Goal: Task Accomplishment & Management: Manage account settings

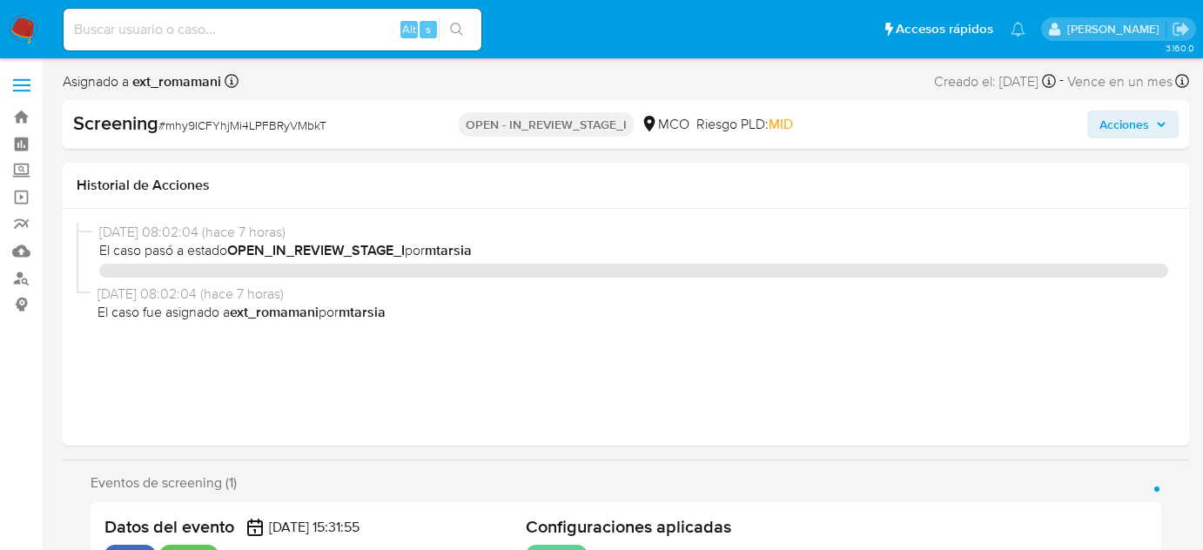
select select "10"
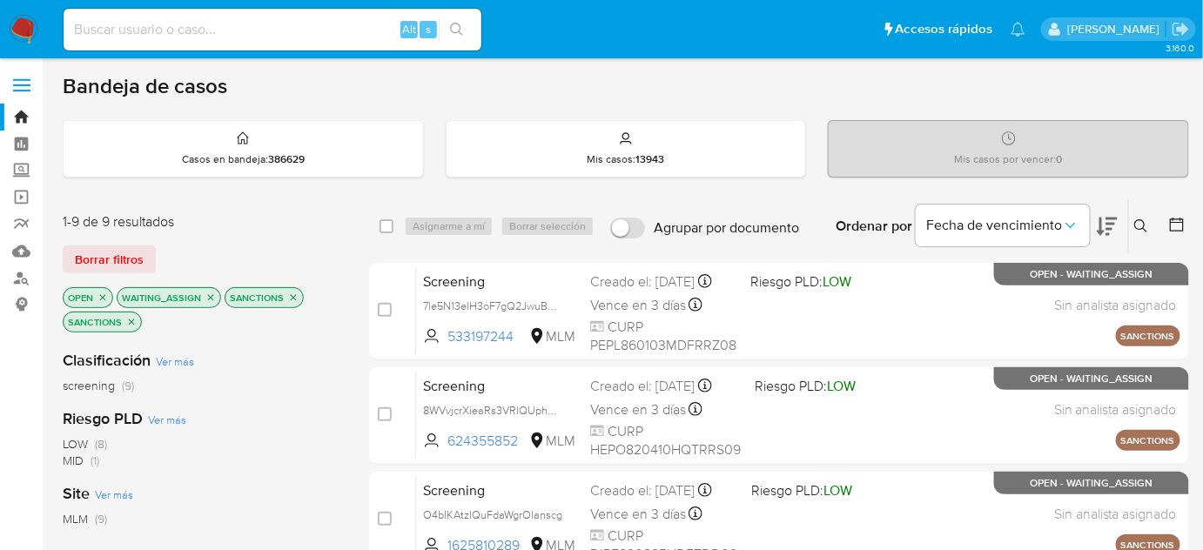
click at [25, 30] on img at bounding box center [24, 30] width 30 height 30
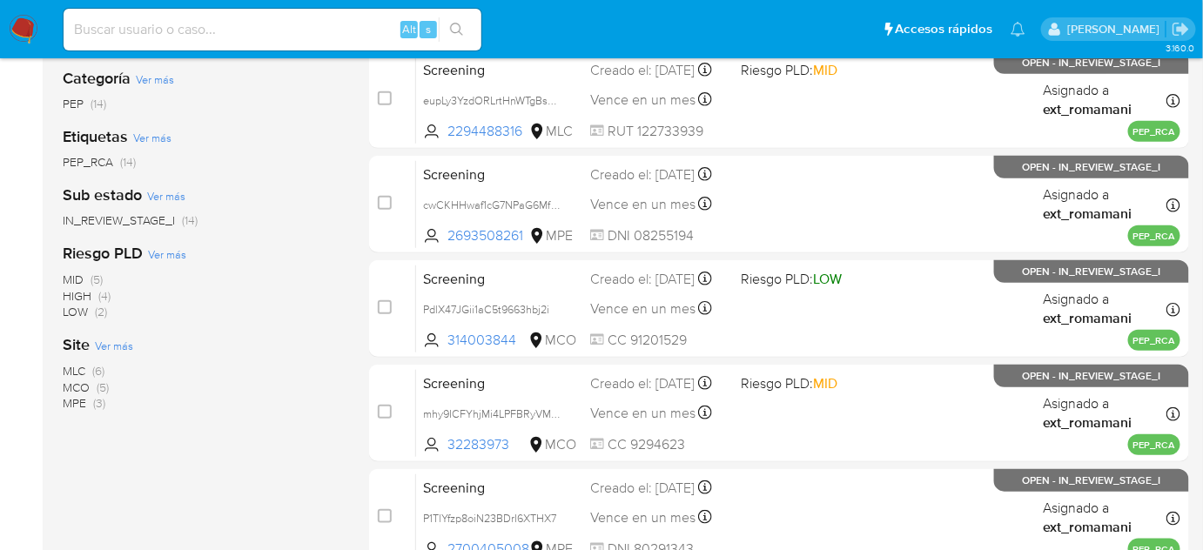
scroll to position [78, 0]
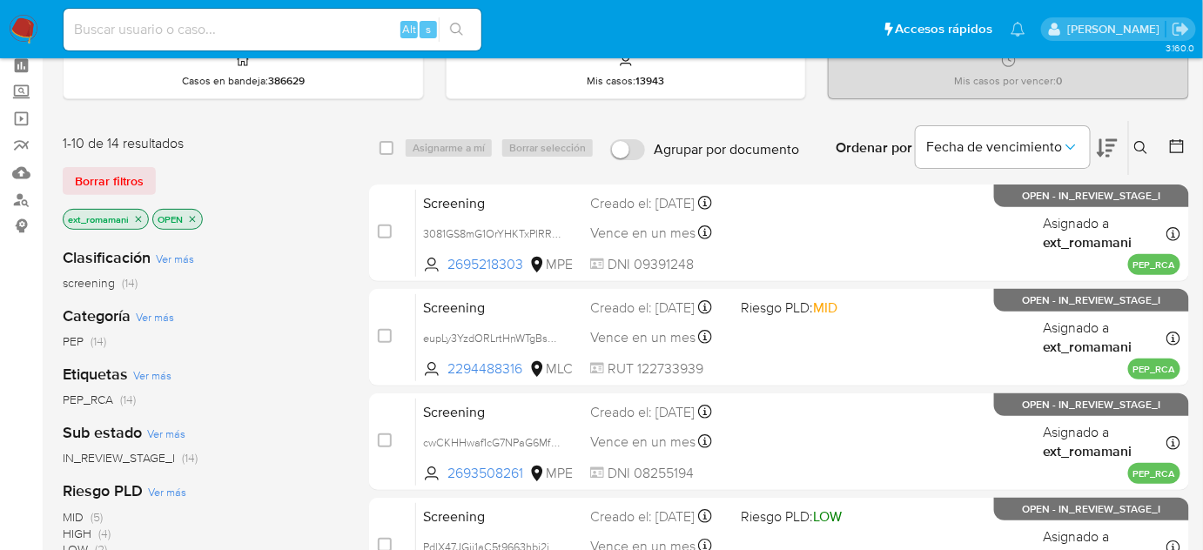
click at [74, 343] on span "PEP" at bounding box center [73, 341] width 21 height 17
click at [136, 216] on icon "close-filter" at bounding box center [139, 219] width 6 height 6
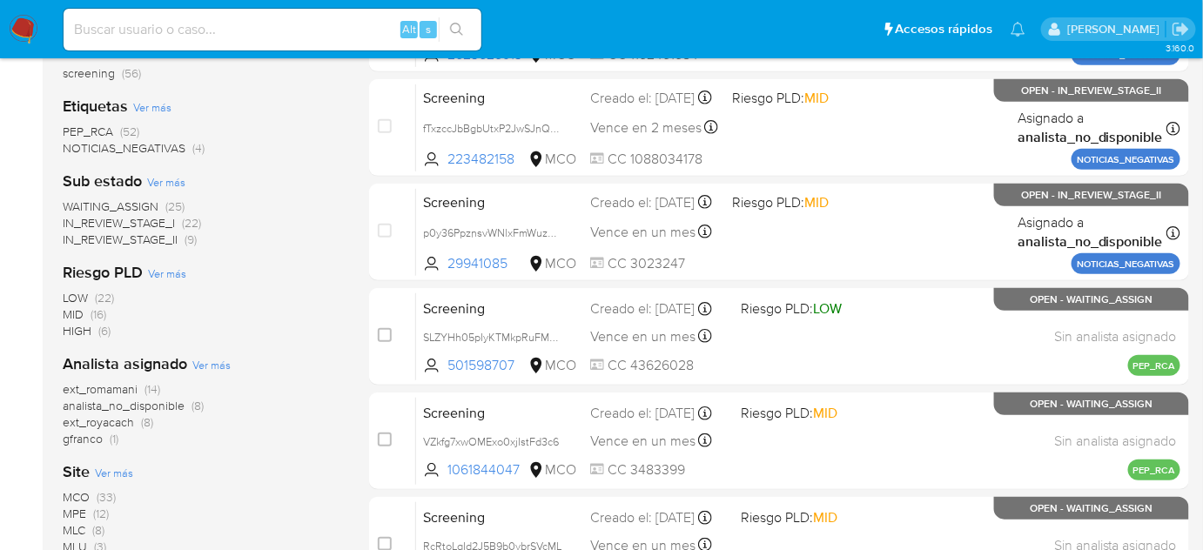
scroll to position [316, 0]
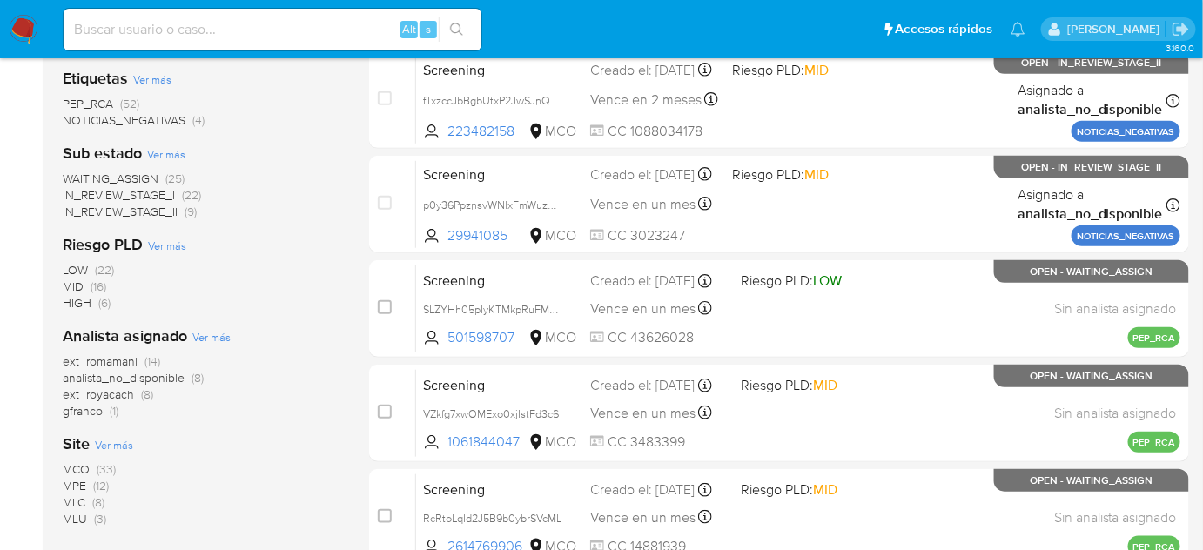
click at [144, 392] on span "(8)" at bounding box center [147, 394] width 12 height 17
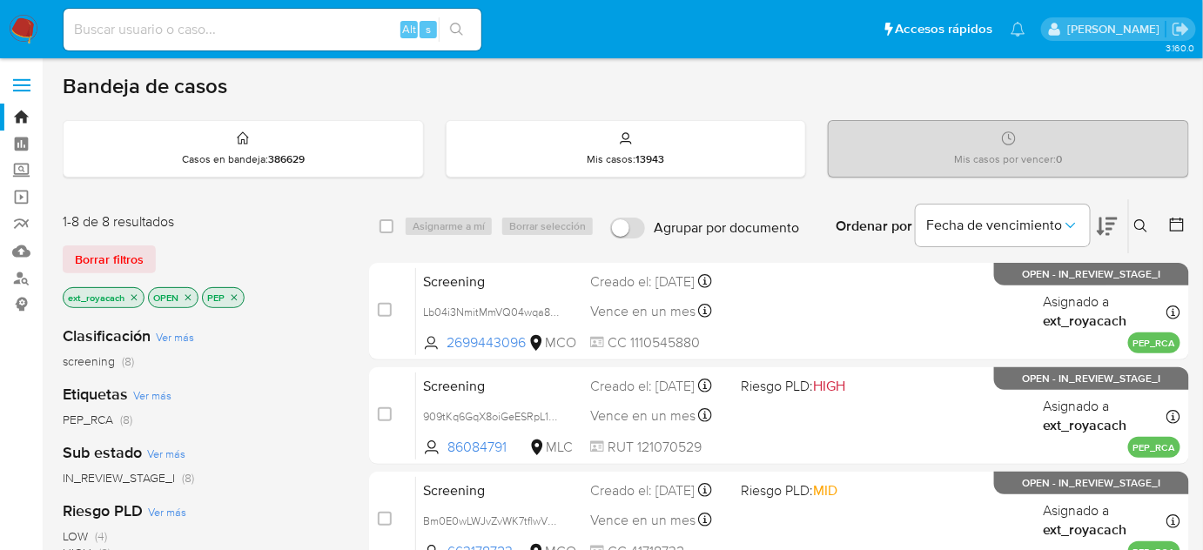
click at [234, 295] on icon "close-filter" at bounding box center [234, 297] width 10 height 10
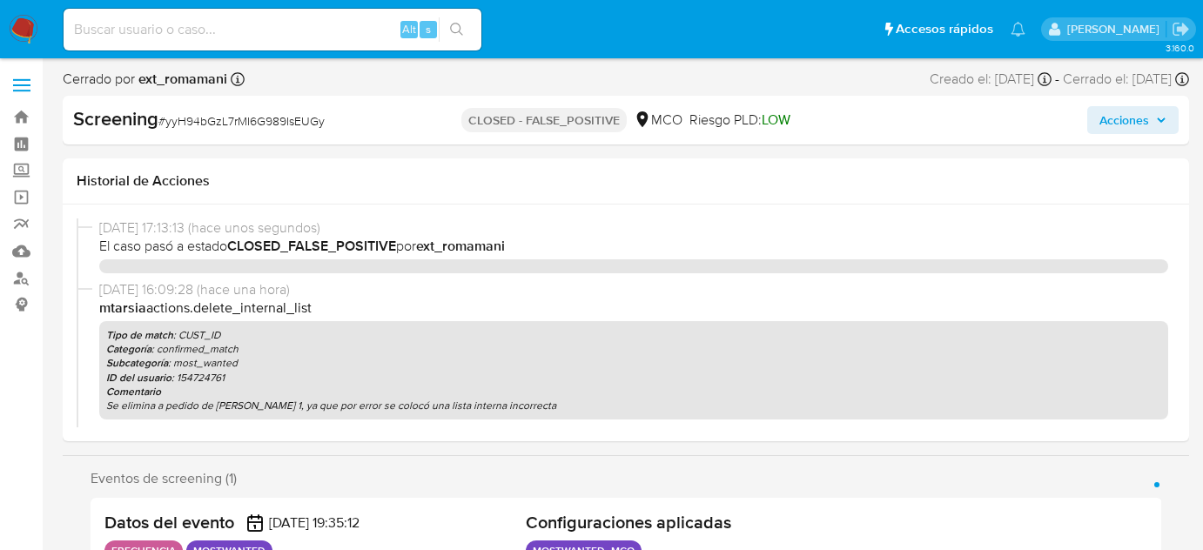
select select "10"
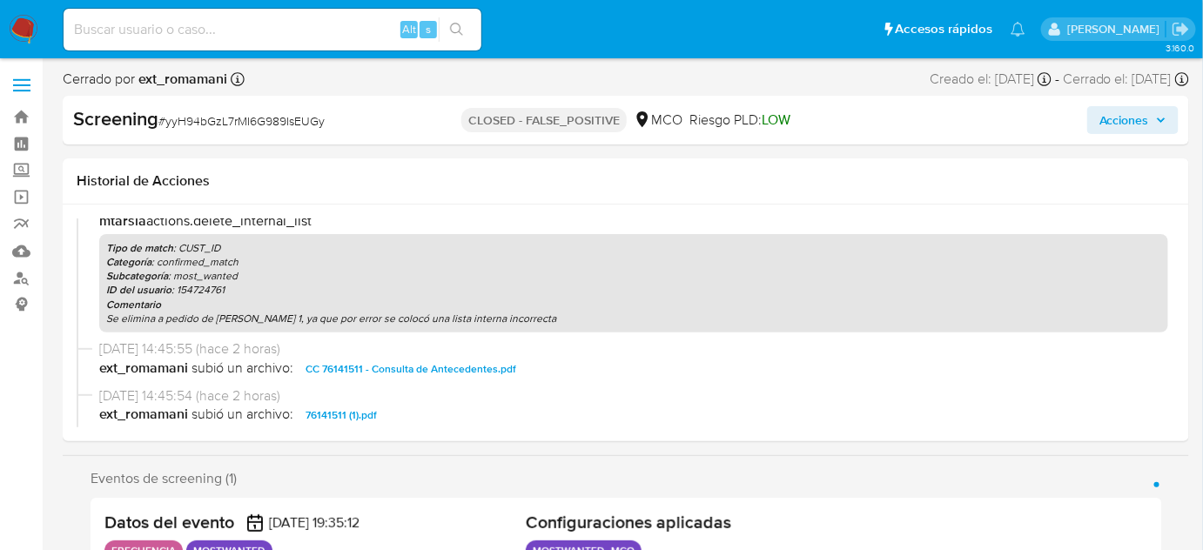
scroll to position [158, 0]
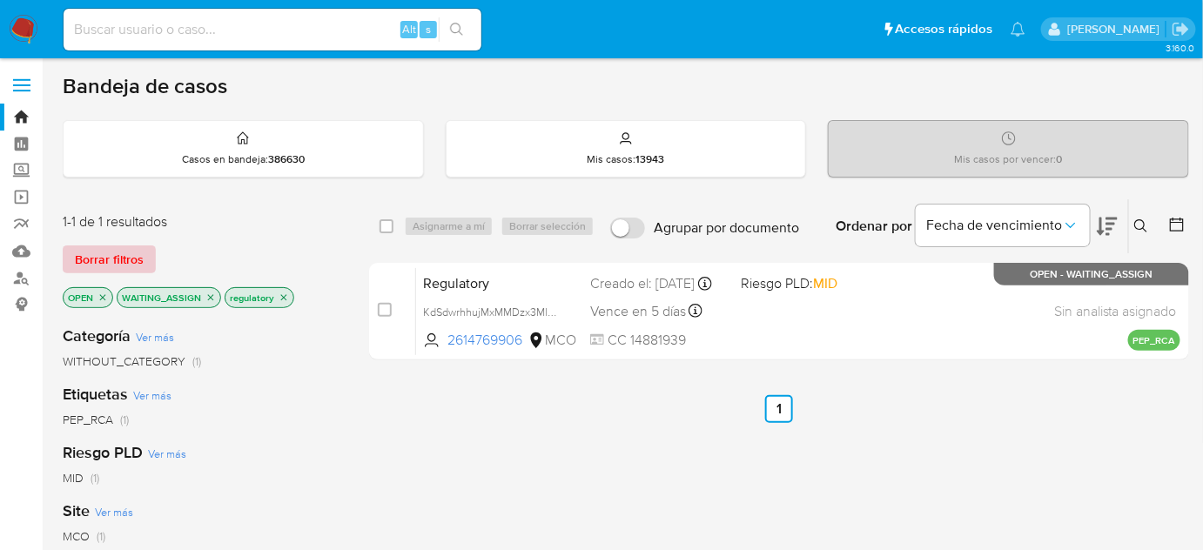
click at [119, 263] on span "Borrar filtros" at bounding box center [109, 259] width 69 height 24
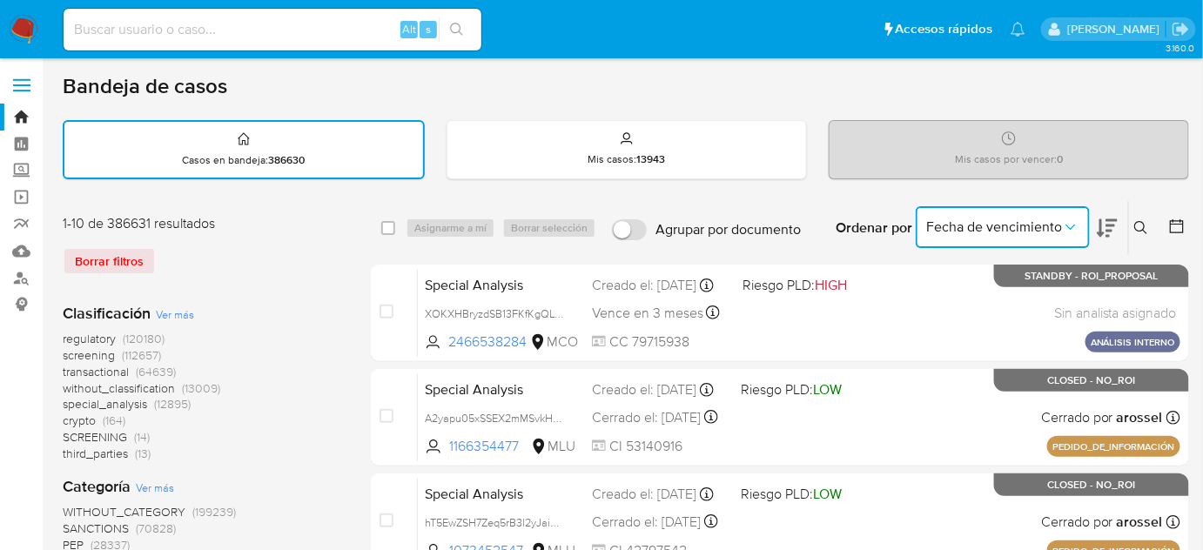
click at [1065, 229] on icon "Ordenar por" at bounding box center [1070, 226] width 17 height 17
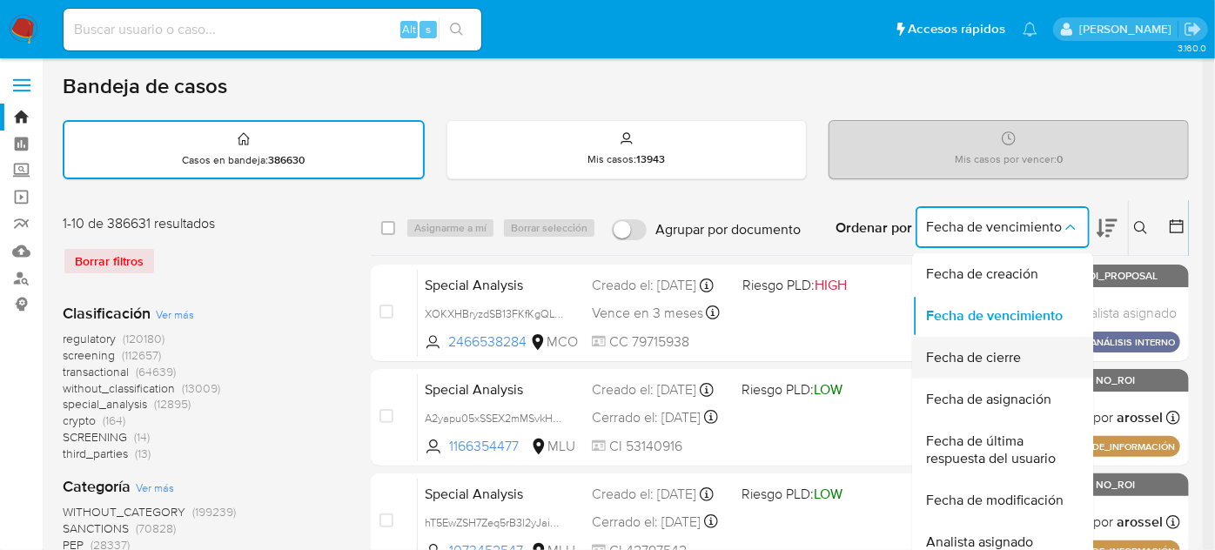
click at [1014, 349] on span "Fecha de cierre" at bounding box center [973, 357] width 95 height 17
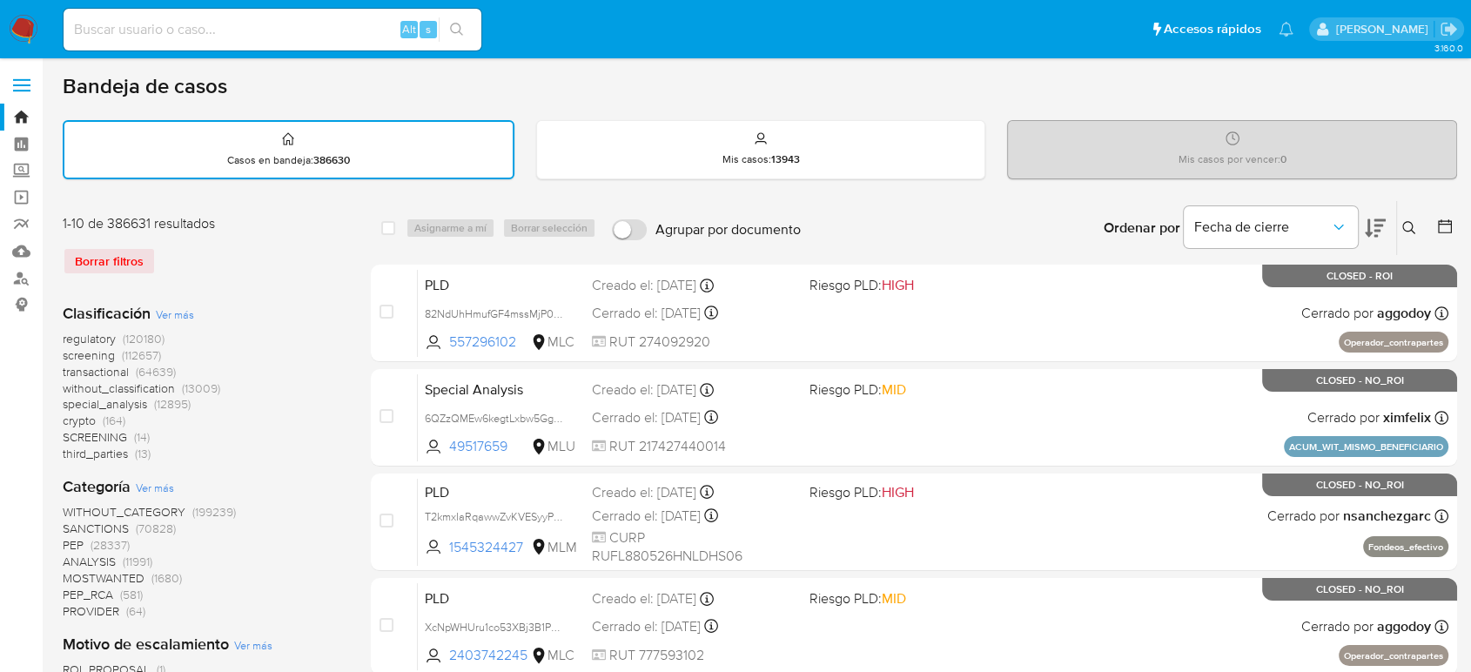
click at [1214, 227] on icon at bounding box center [1444, 226] width 17 height 17
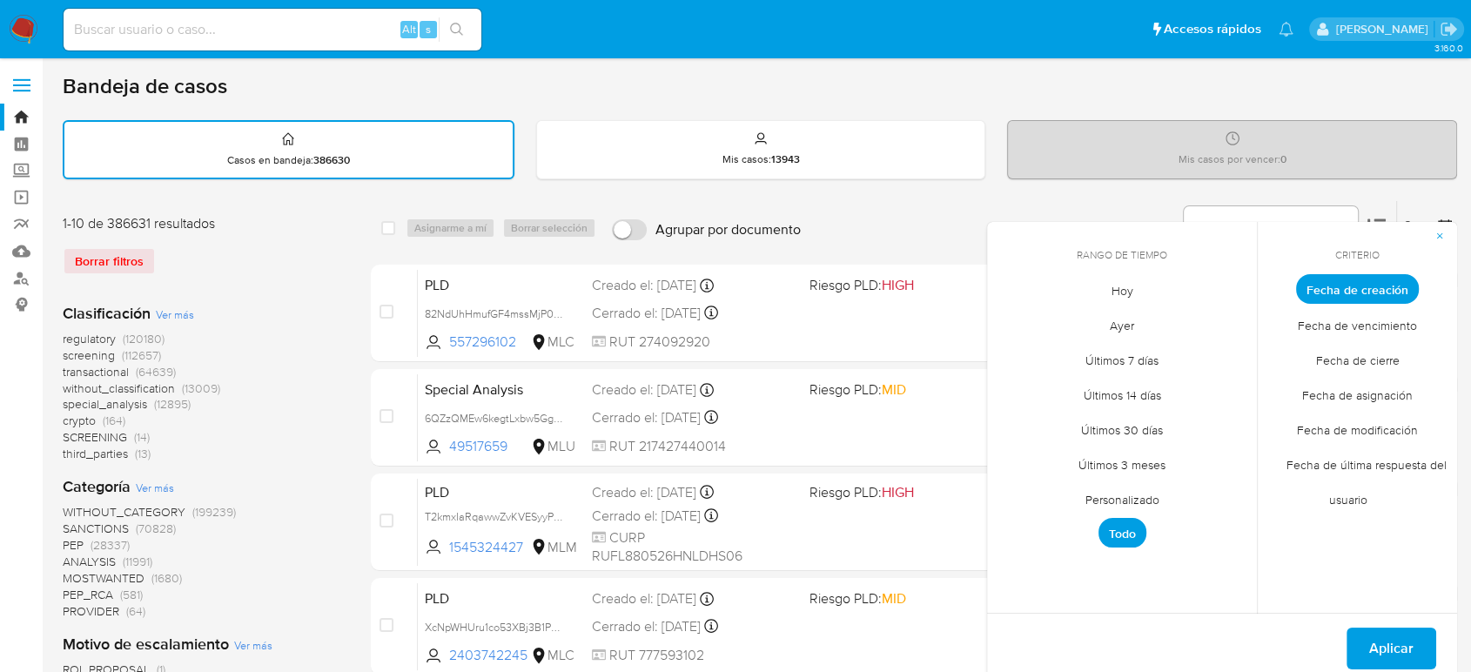
click at [1107, 297] on span "Hoy" at bounding box center [1122, 290] width 58 height 36
click at [1214, 358] on span "Fecha de cierre" at bounding box center [1358, 360] width 120 height 36
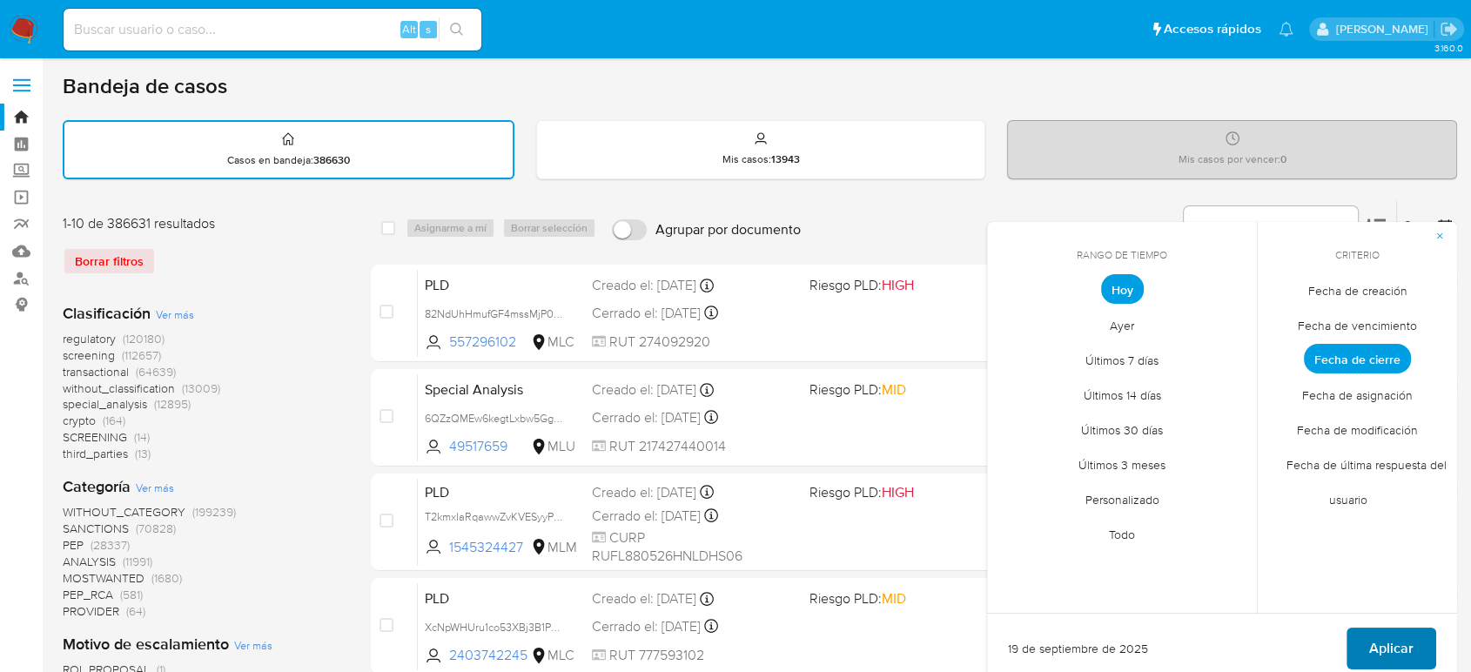
drag, startPoint x: 1374, startPoint y: 633, endPoint x: 1369, endPoint y: 641, distance: 9.0
click at [1214, 549] on span "Aplicar" at bounding box center [1391, 648] width 44 height 38
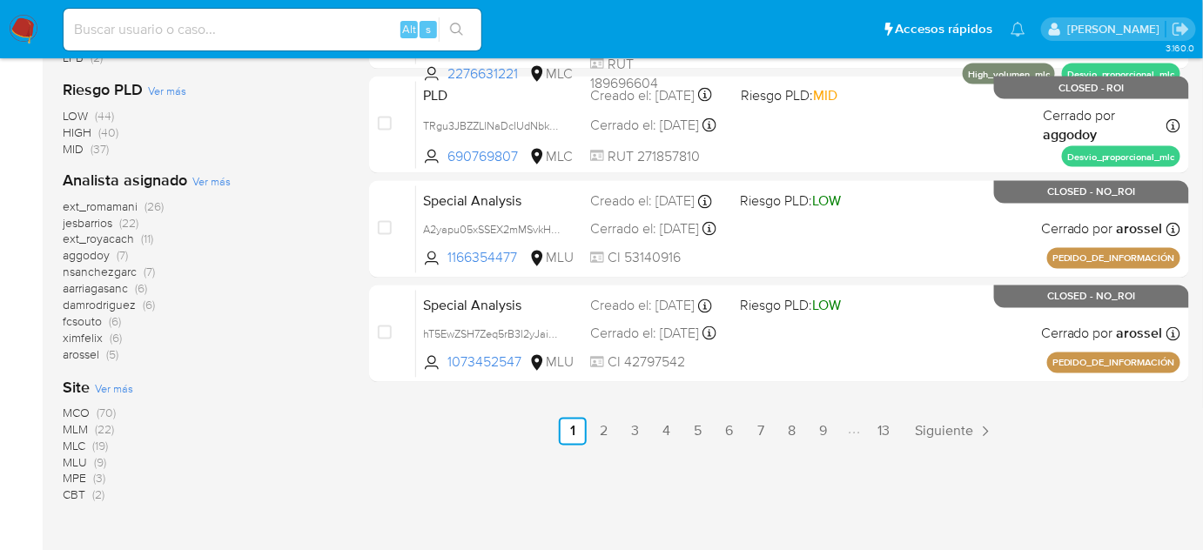
scroll to position [930, 0]
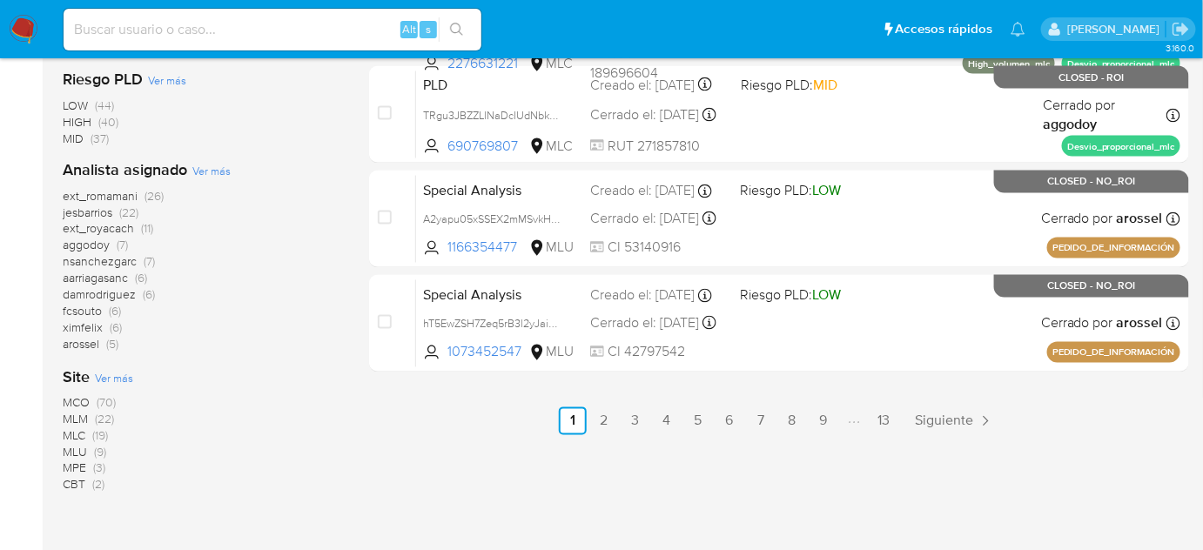
click at [156, 192] on span "(26)" at bounding box center [153, 196] width 19 height 17
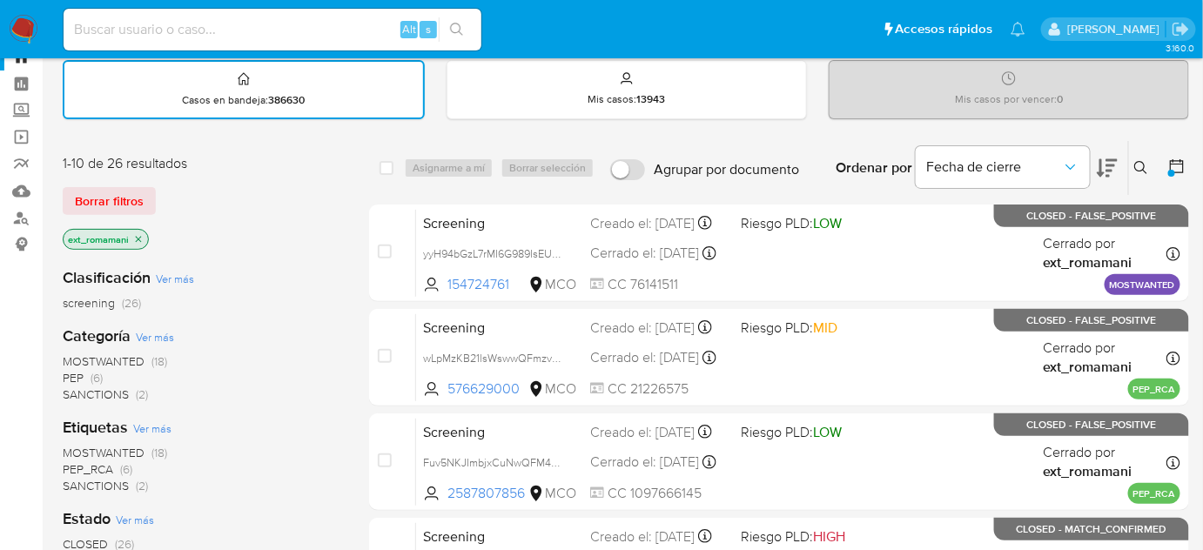
scroll to position [95, 0]
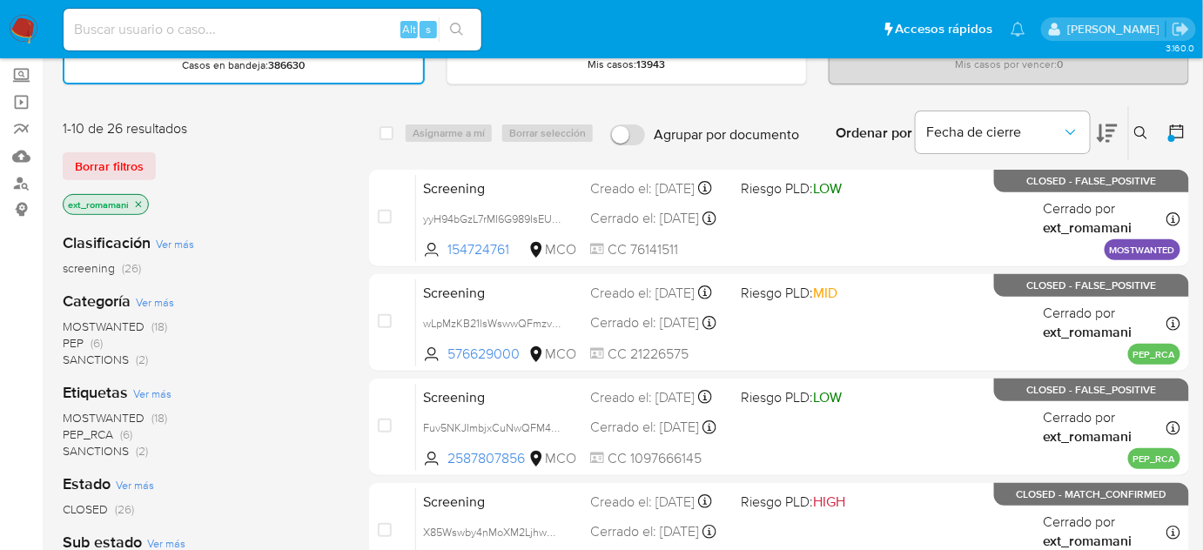
click at [24, 24] on img at bounding box center [24, 30] width 30 height 30
click at [125, 359] on span "SANCTIONS" at bounding box center [96, 359] width 66 height 17
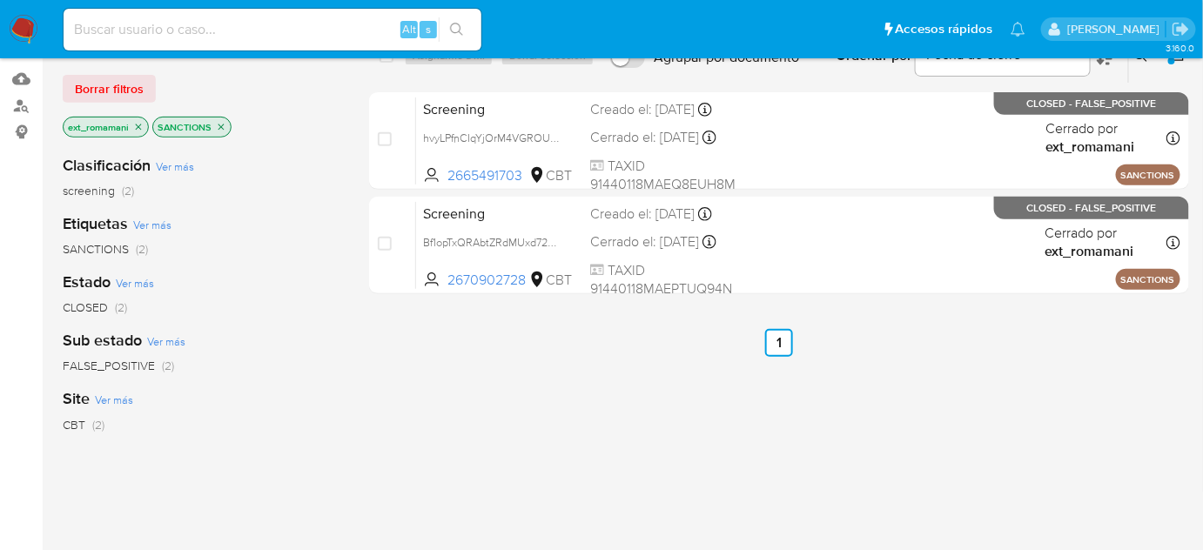
scroll to position [174, 0]
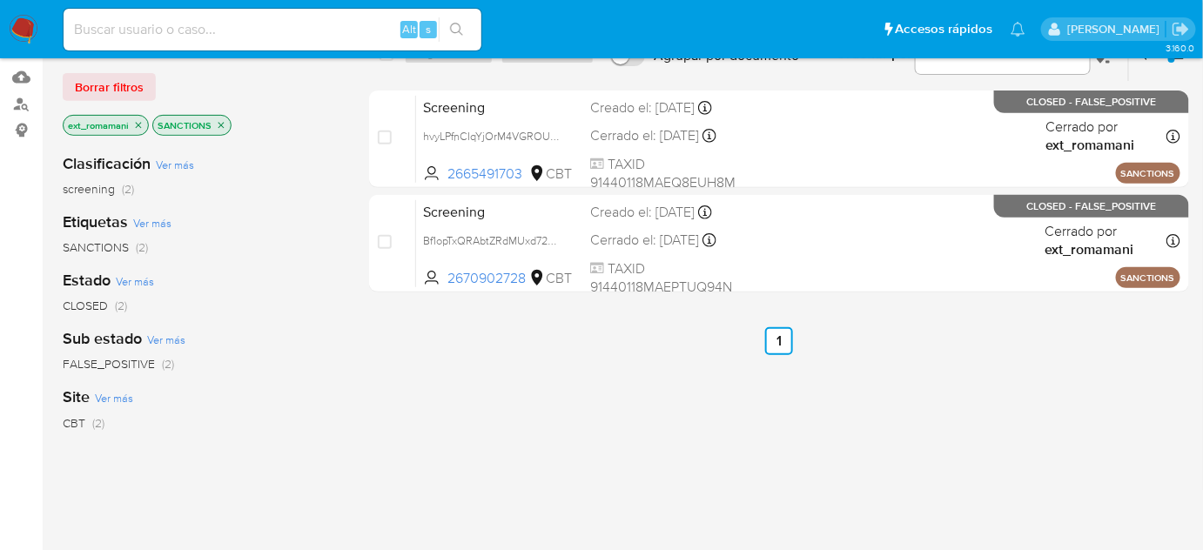
click at [219, 122] on icon "close-filter" at bounding box center [221, 125] width 6 height 6
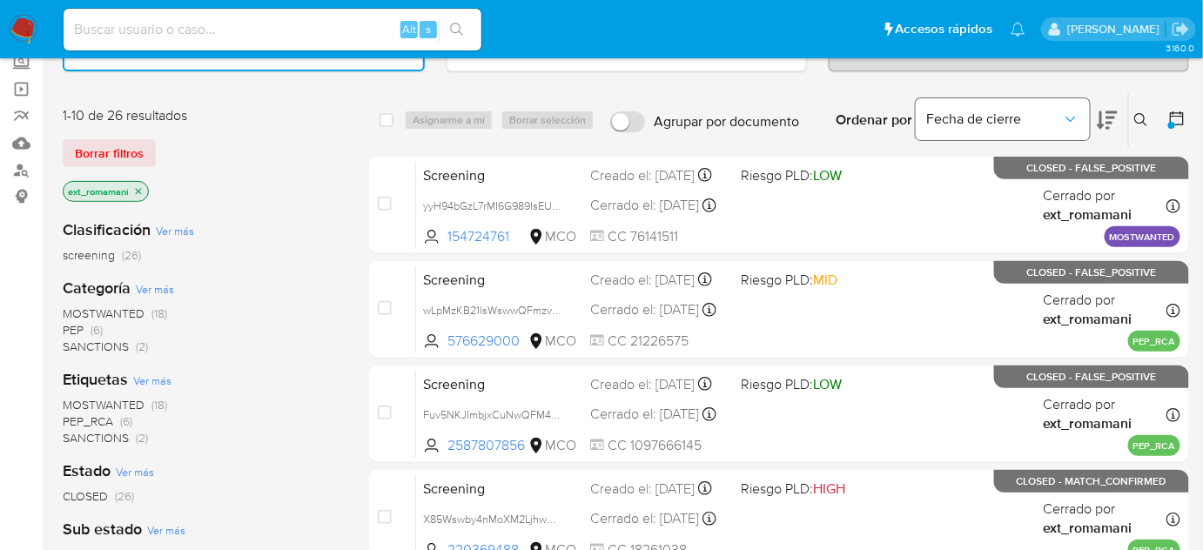
scroll to position [16, 0]
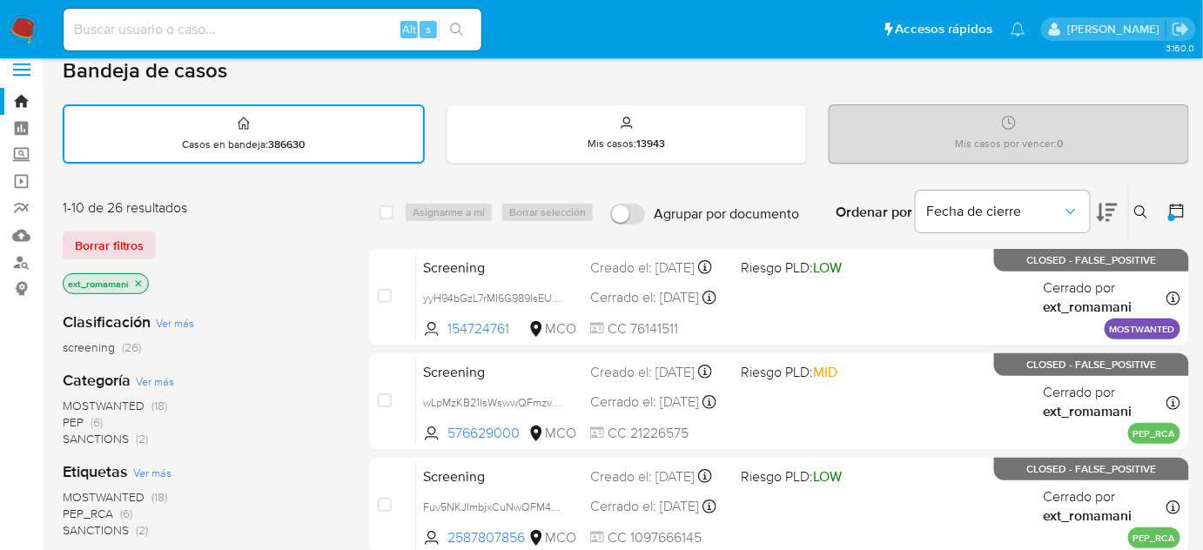
click at [1174, 208] on icon at bounding box center [1176, 210] width 17 height 17
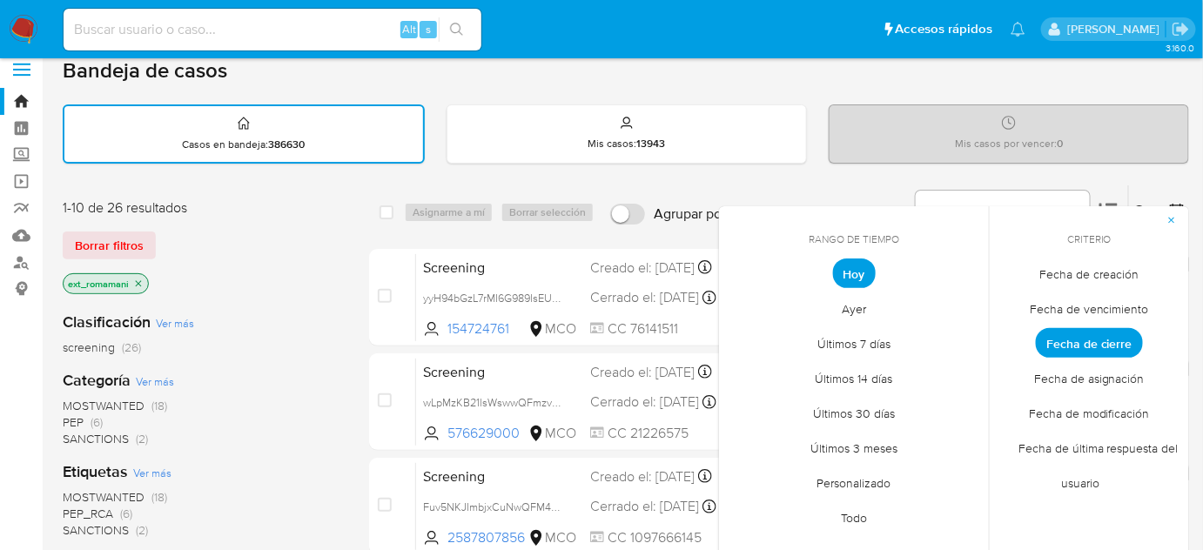
click at [840, 303] on span "Ayer" at bounding box center [853, 310] width 61 height 36
click at [843, 266] on span "Hoy" at bounding box center [854, 275] width 58 height 36
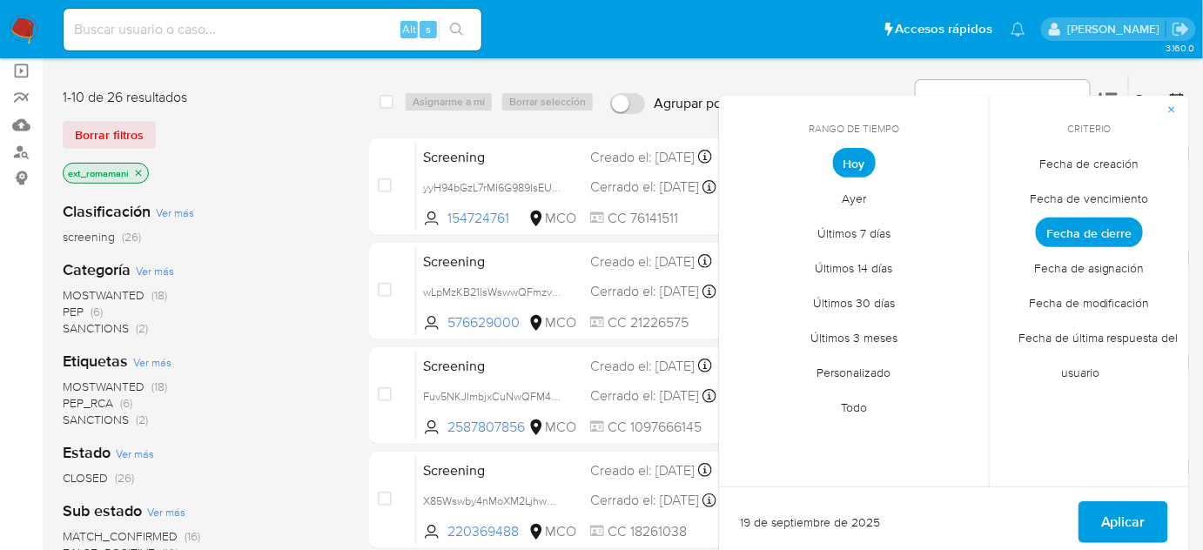
scroll to position [174, 0]
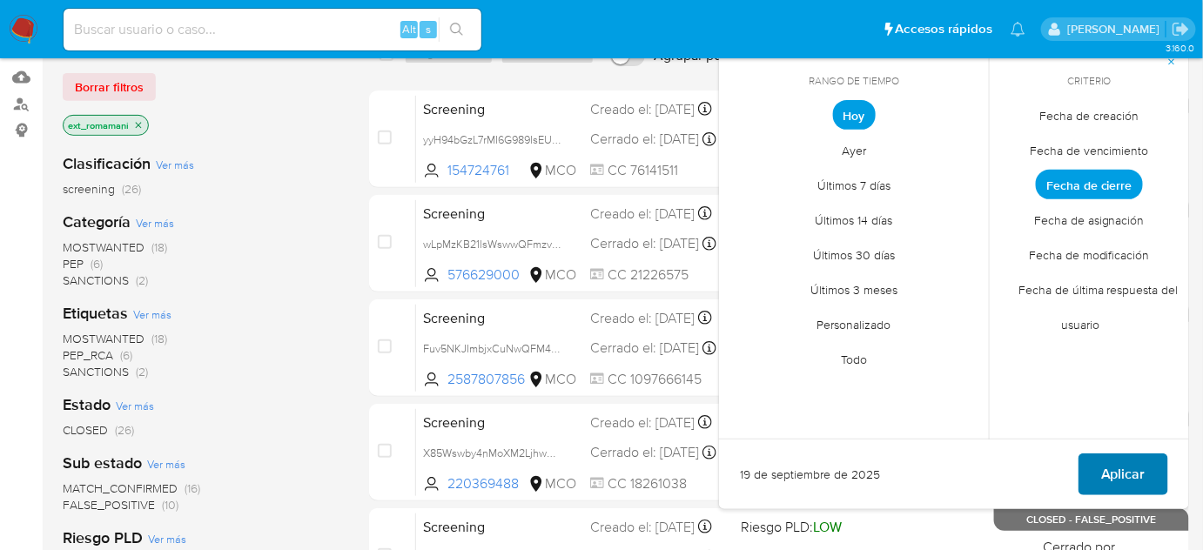
click at [1141, 465] on span "Aplicar" at bounding box center [1123, 474] width 44 height 38
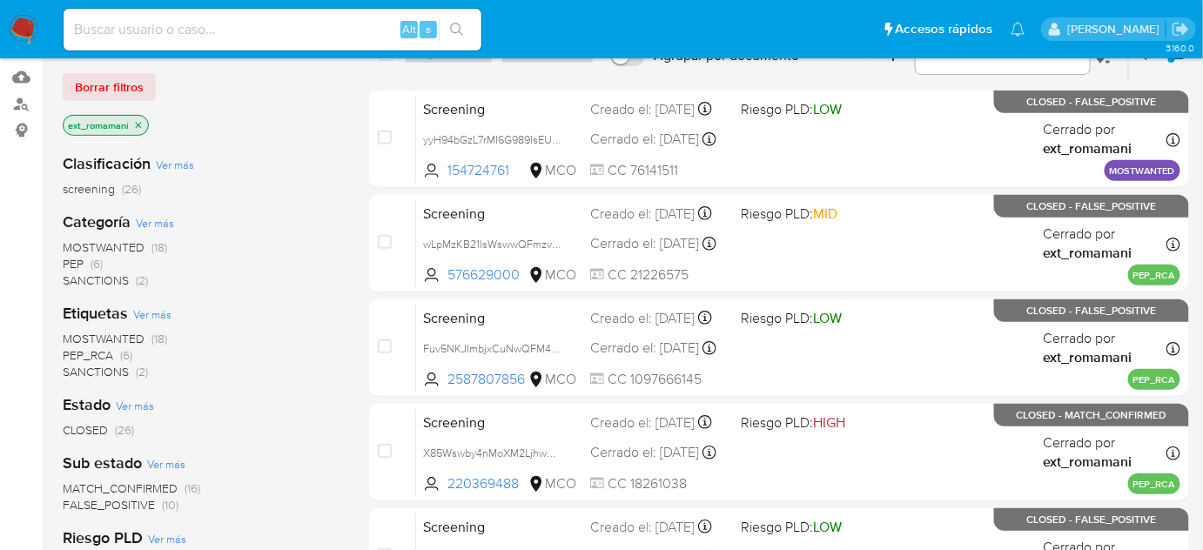
click at [22, 30] on img at bounding box center [24, 30] width 30 height 30
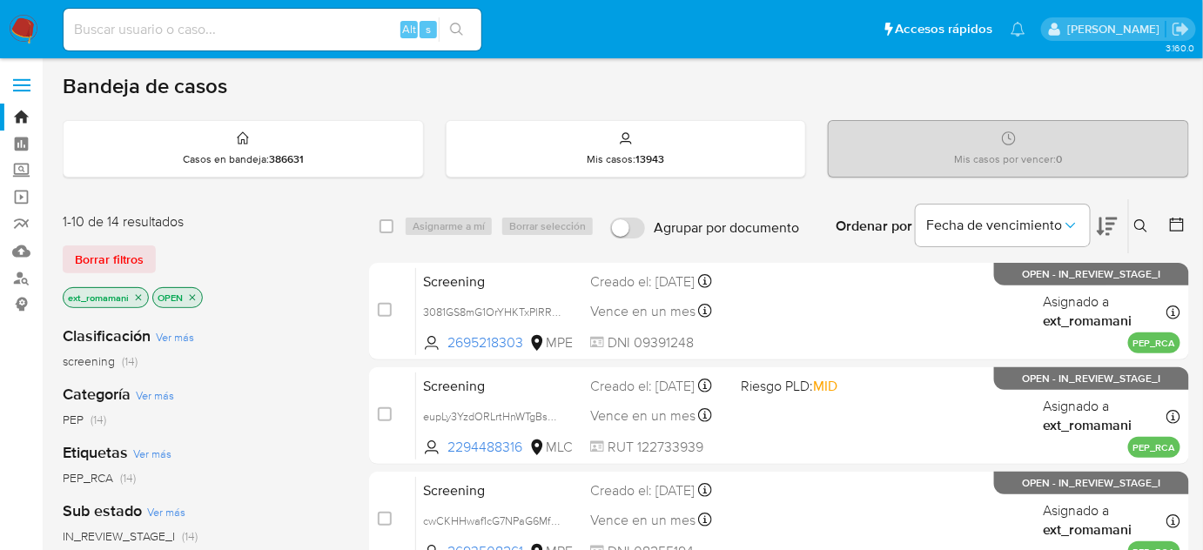
click at [188, 299] on icon "close-filter" at bounding box center [192, 297] width 10 height 10
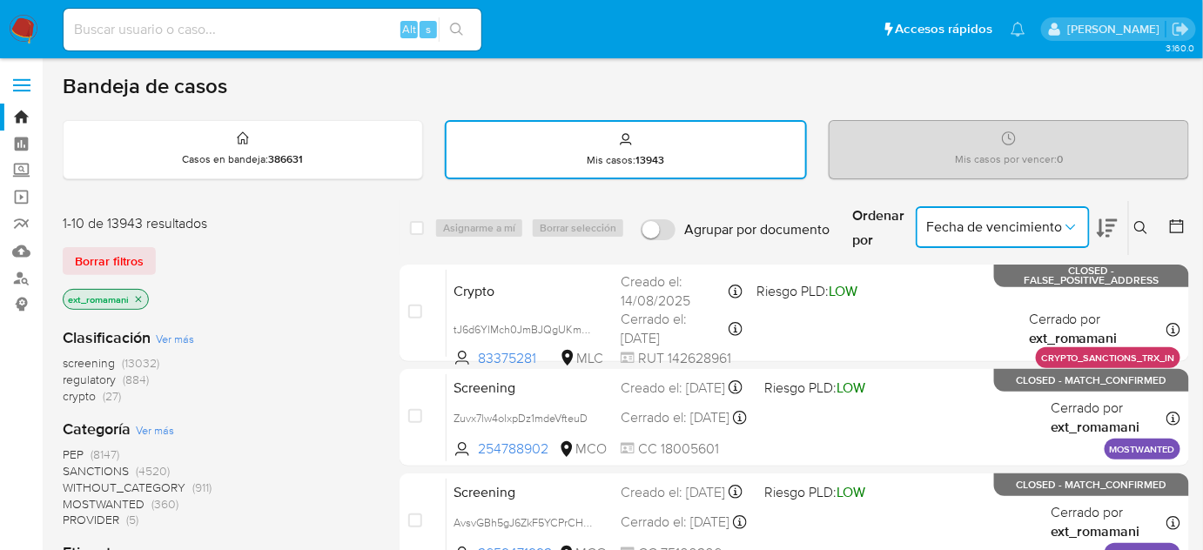
click at [1068, 214] on button "Fecha de vencimiento" at bounding box center [1003, 227] width 174 height 42
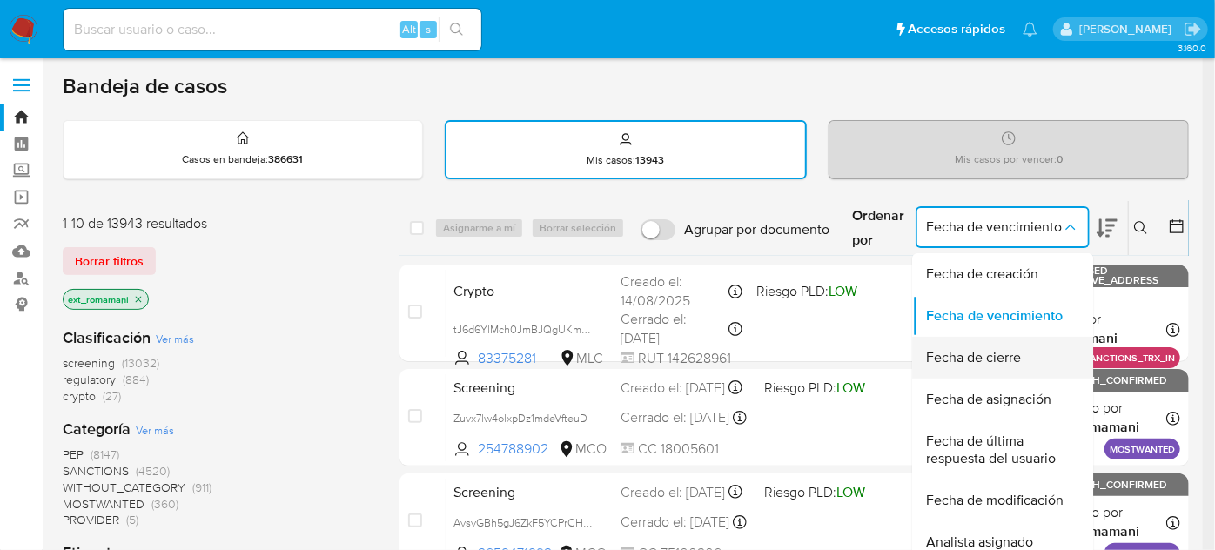
click at [1028, 345] on div "Fecha de cierre" at bounding box center [997, 358] width 143 height 42
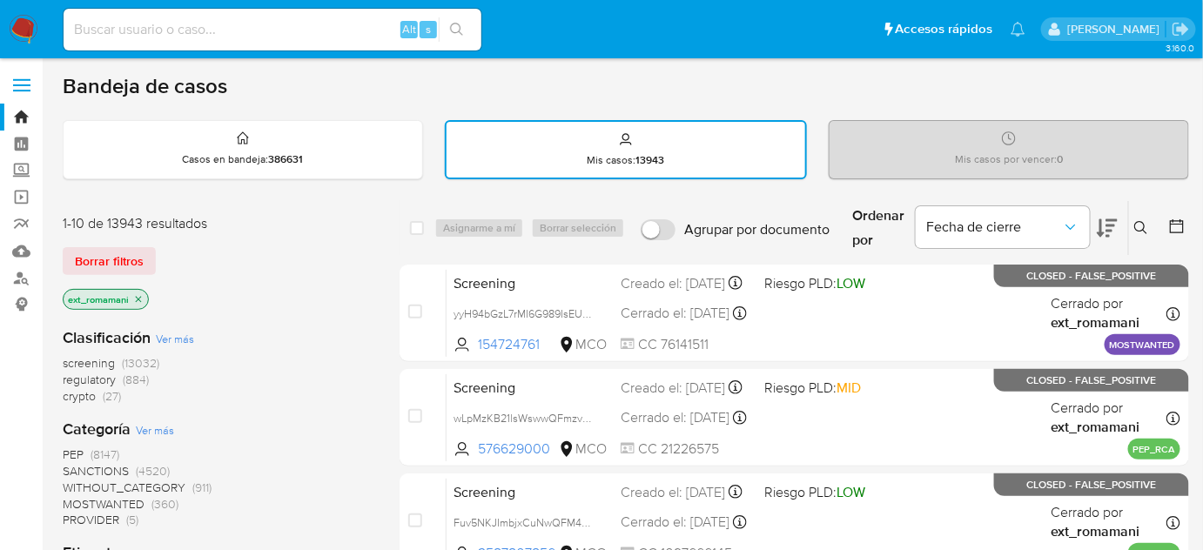
click at [1174, 225] on icon at bounding box center [1176, 226] width 17 height 17
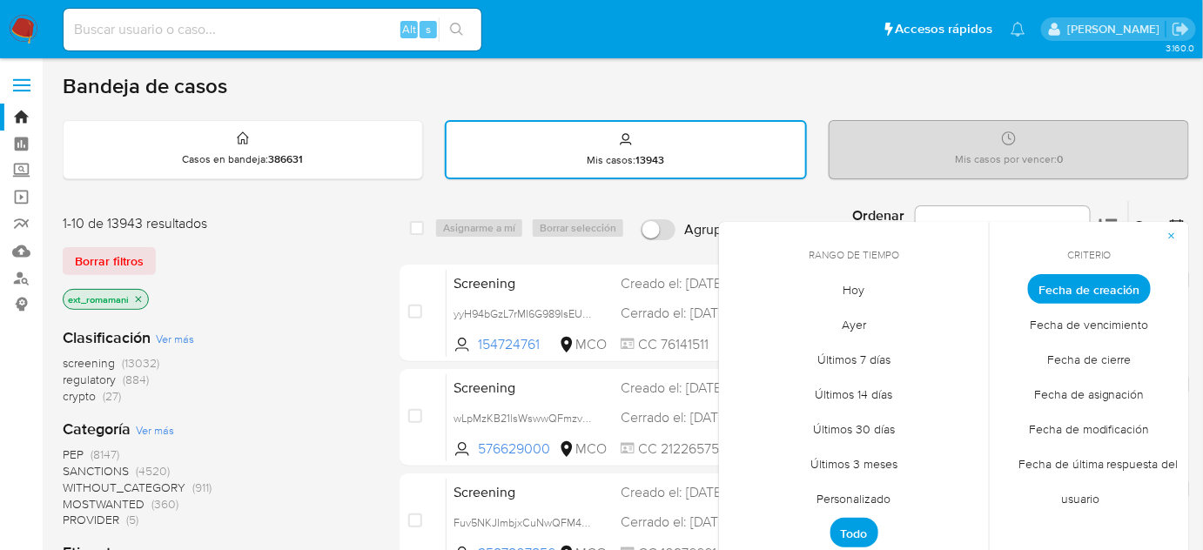
click at [853, 324] on span "Ayer" at bounding box center [853, 325] width 61 height 36
click at [847, 325] on span "Ayer" at bounding box center [854, 324] width 46 height 30
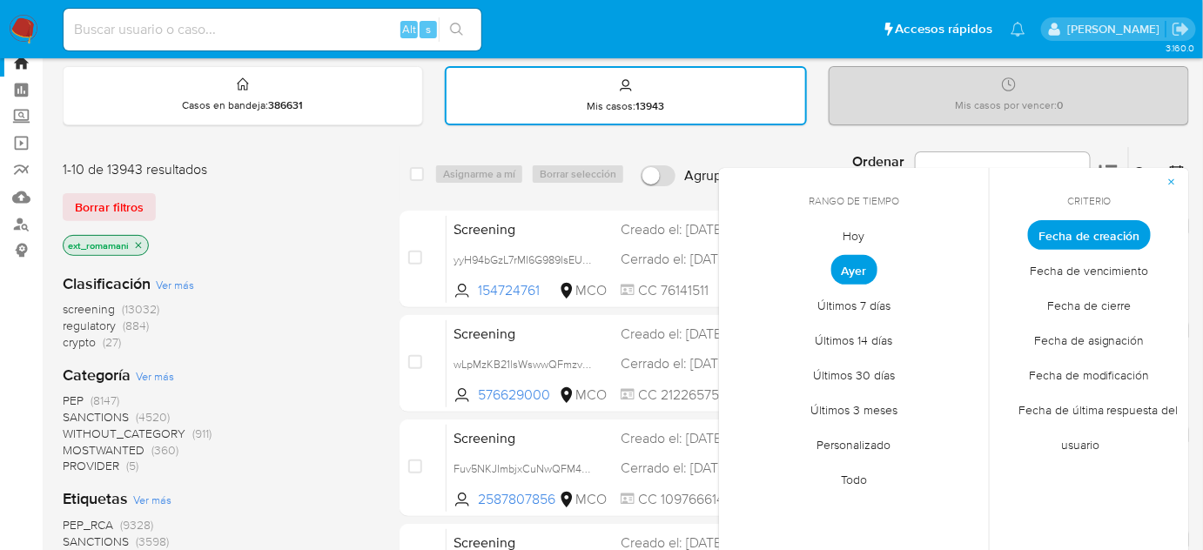
scroll to position [78, 0]
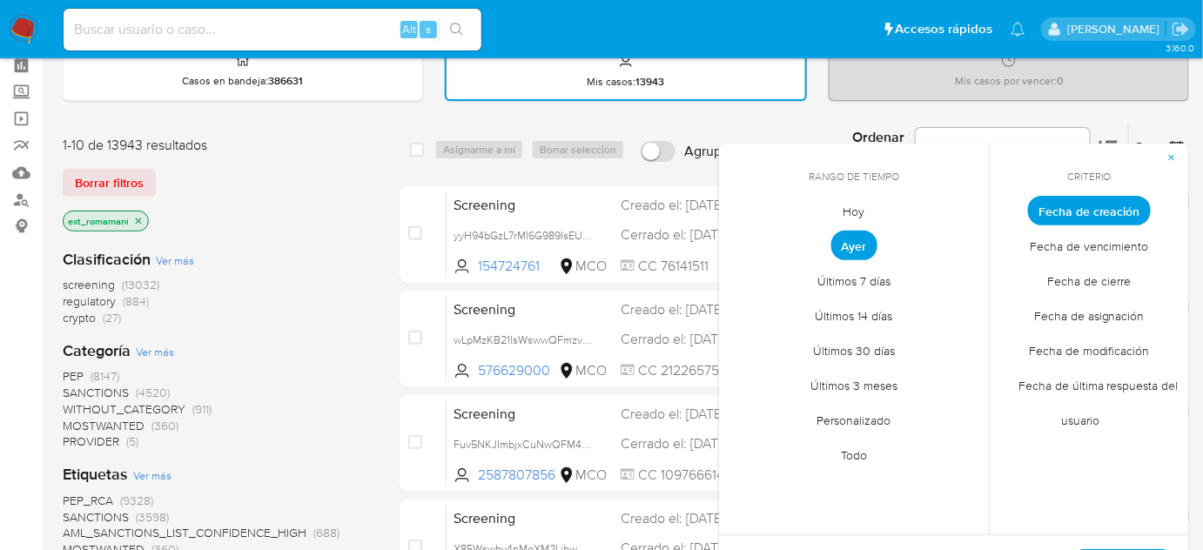
click at [1101, 273] on span "Fecha de cierre" at bounding box center [1090, 282] width 120 height 36
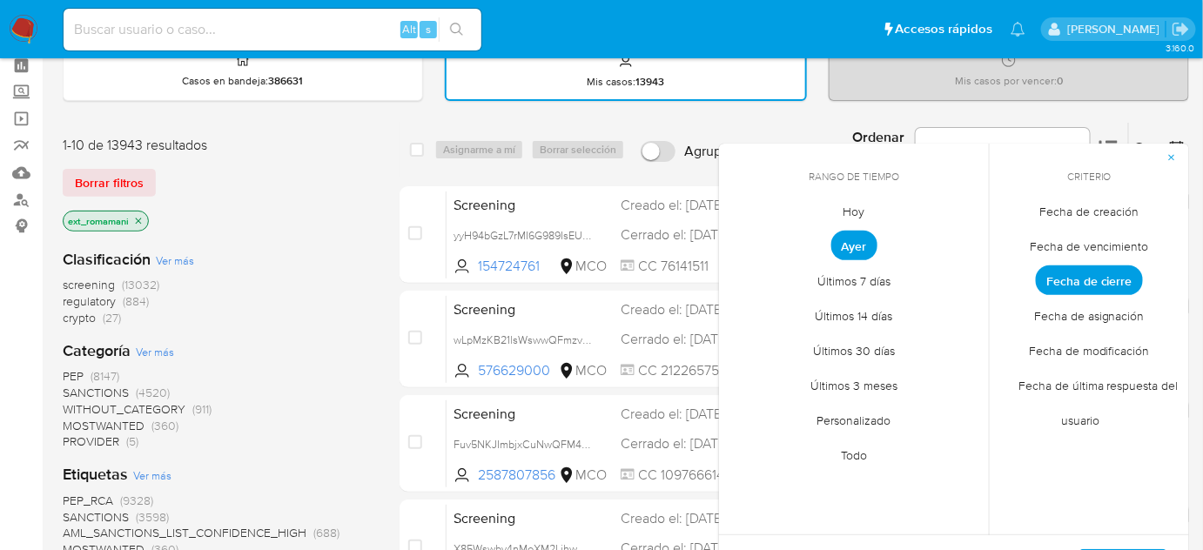
click at [1101, 273] on span "Fecha de cierre" at bounding box center [1089, 280] width 107 height 30
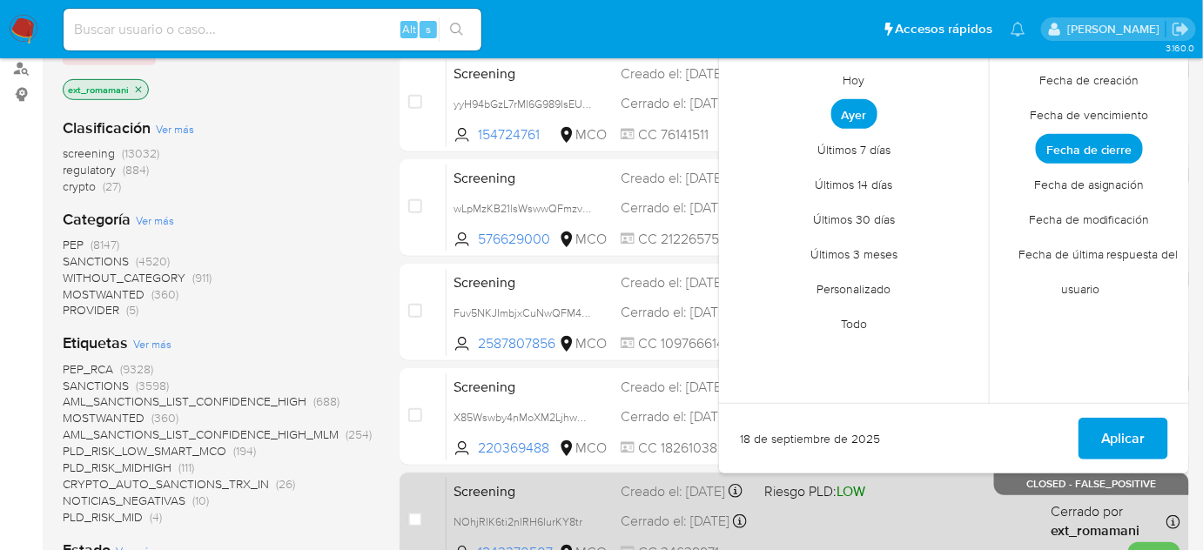
scroll to position [237, 0]
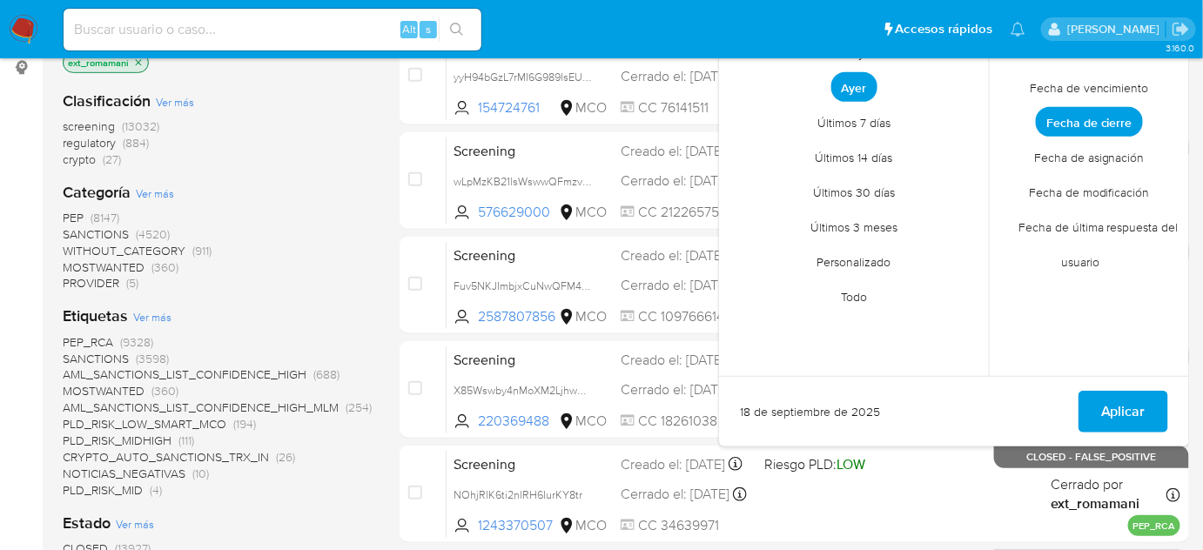
click at [846, 88] on span "Ayer" at bounding box center [854, 87] width 46 height 30
click at [1145, 394] on span "Aplicar" at bounding box center [1123, 412] width 44 height 38
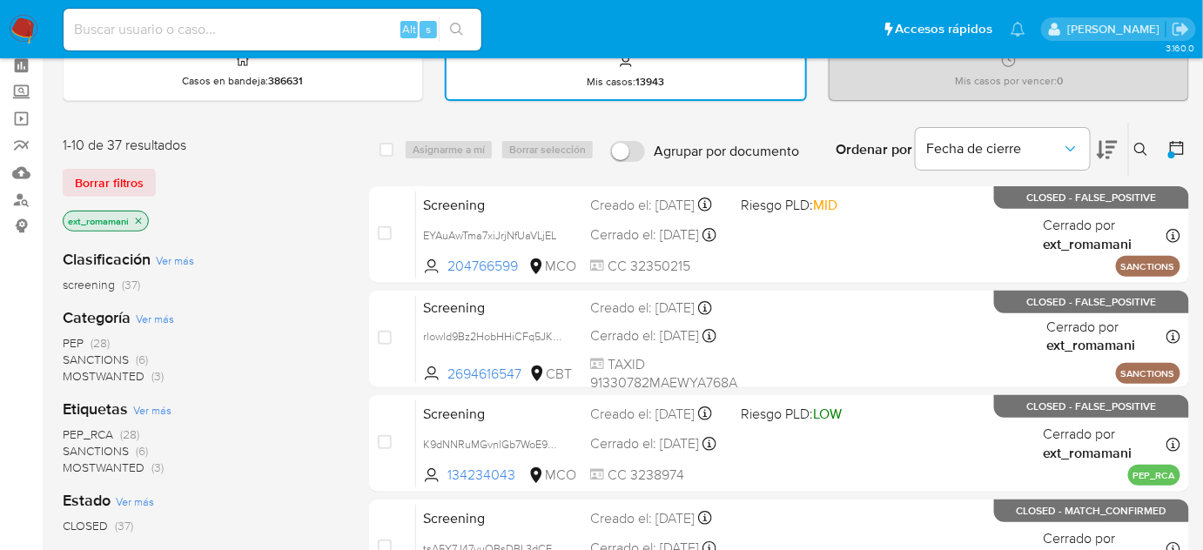
scroll to position [158, 0]
